Goal: Check status: Check status

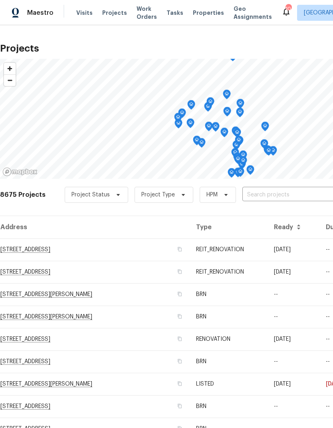
click at [279, 193] on input "text" at bounding box center [289, 195] width 92 height 12
type input "29840"
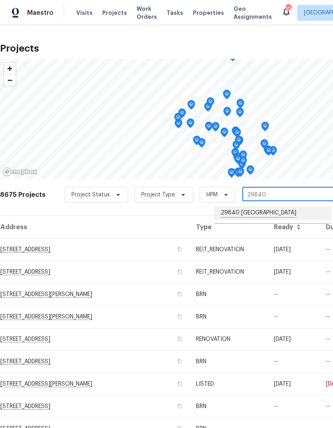
click at [291, 217] on li "29840 [GEOGRAPHIC_DATA]" at bounding box center [273, 213] width 116 height 14
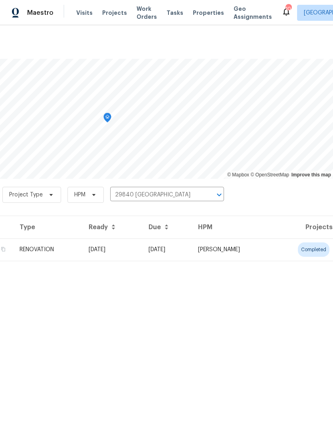
scroll to position [0, 118]
click at [272, 249] on td "[PERSON_NAME]" at bounding box center [232, 249] width 80 height 22
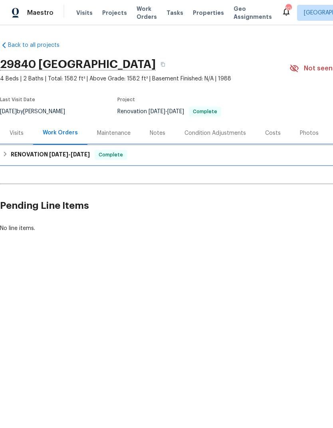
click at [26, 151] on h6 "RENOVATION [DATE] - [DATE]" at bounding box center [50, 155] width 79 height 10
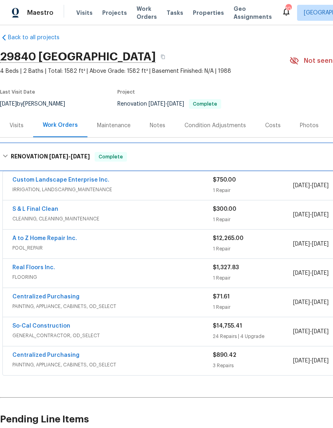
scroll to position [7, 0]
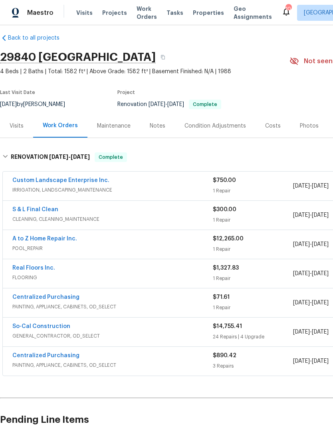
click at [114, 7] on div "Visits Projects Work Orders Tasks Properties Geo Assignments" at bounding box center [178, 13] width 205 height 16
click at [110, 16] on span "Projects" at bounding box center [114, 13] width 25 height 8
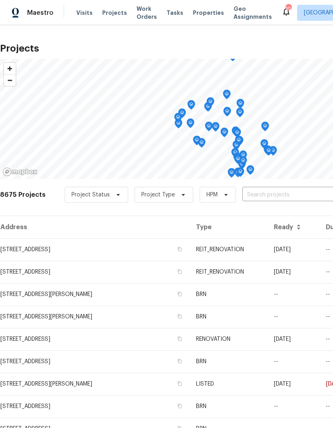
click at [280, 192] on input "text" at bounding box center [289, 195] width 92 height 12
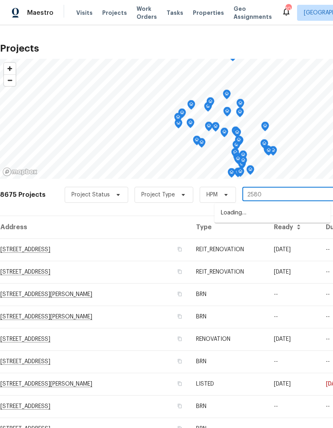
type input "25802"
click at [287, 215] on li "[STREET_ADDRESS][PERSON_NAME]" at bounding box center [273, 213] width 116 height 14
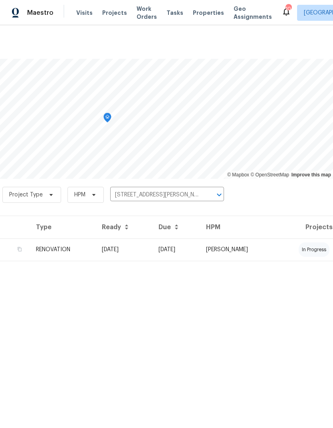
scroll to position [0, 118]
